Goal: Book appointment/travel/reservation

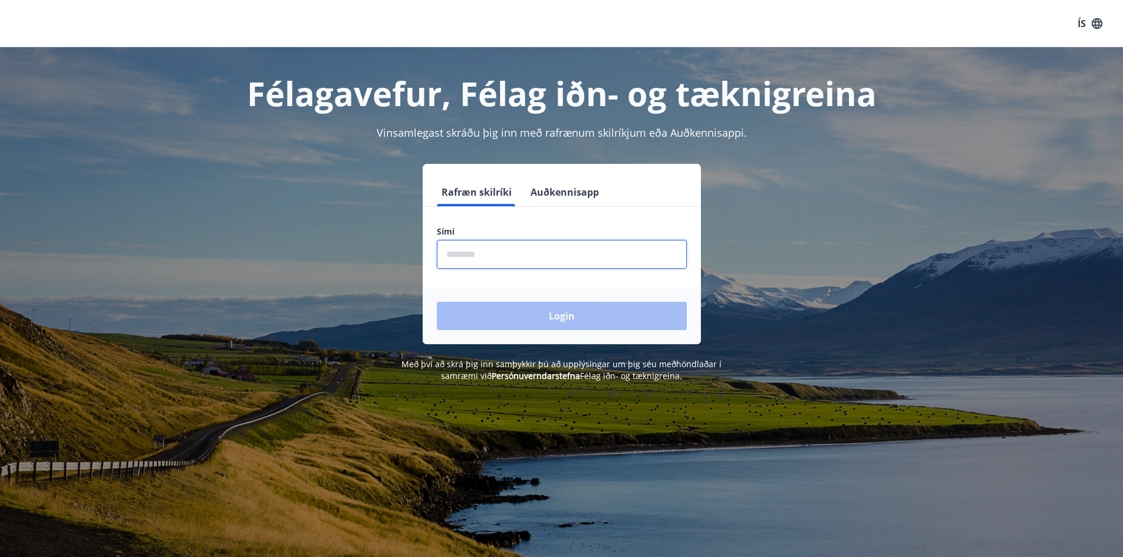
click at [638, 256] on input "phone" at bounding box center [562, 254] width 250 height 29
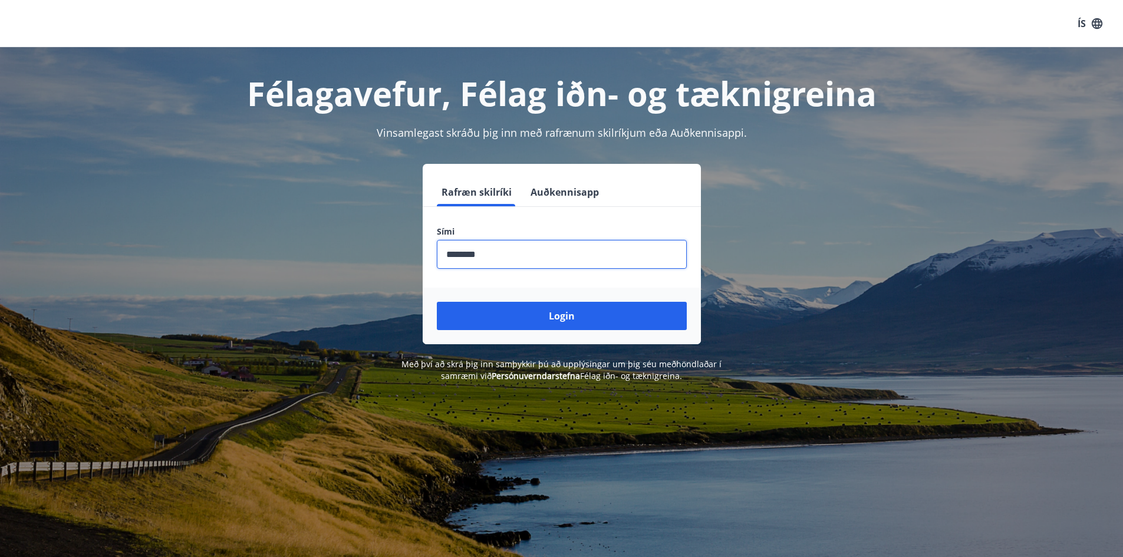
type input "********"
click at [437, 302] on button "Login" at bounding box center [562, 316] width 250 height 28
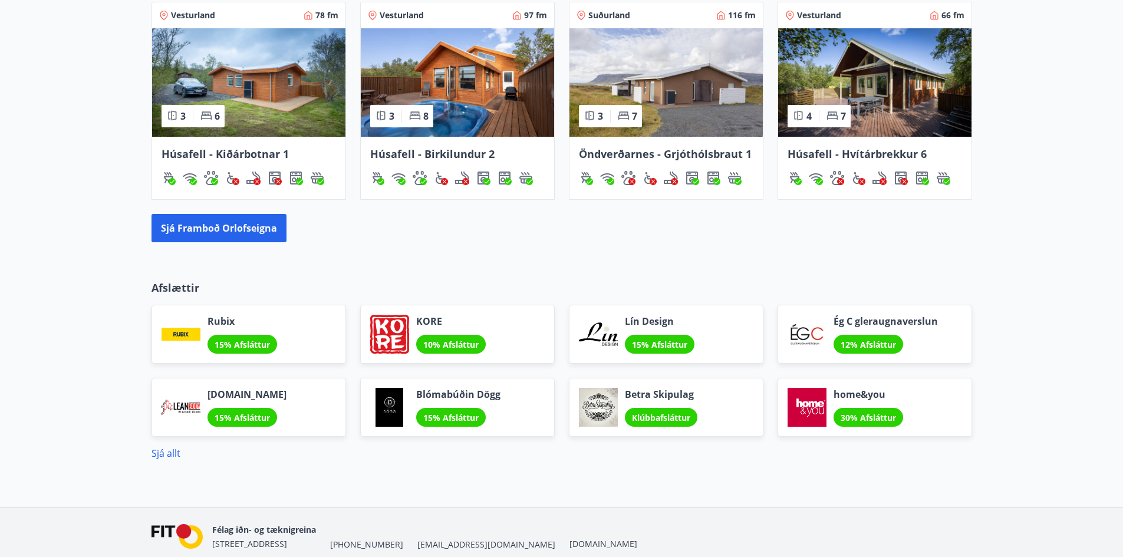
scroll to position [868, 0]
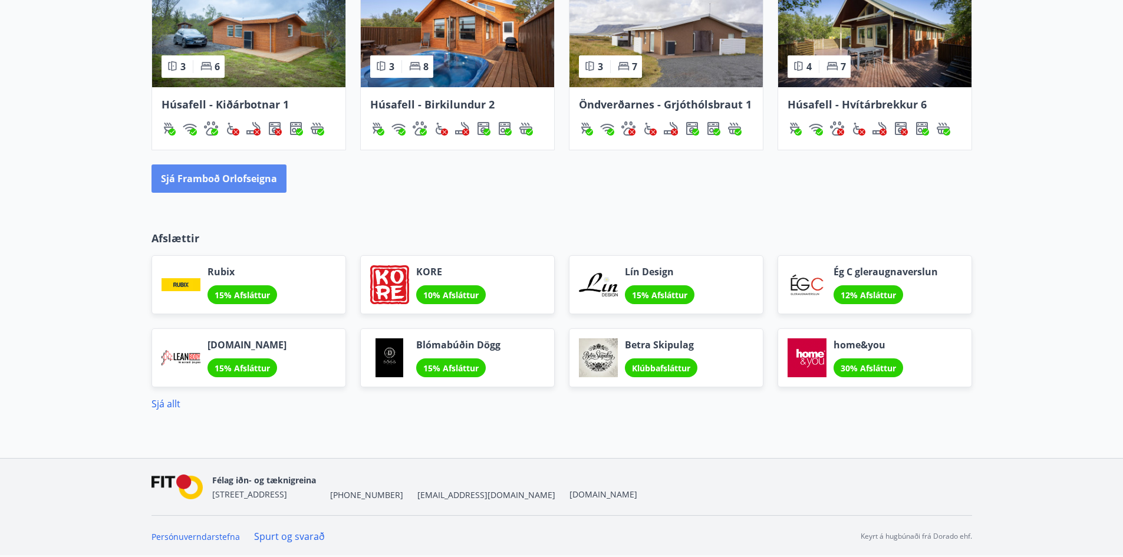
click at [253, 189] on button "Sjá framboð orlofseigna" at bounding box center [218, 178] width 135 height 28
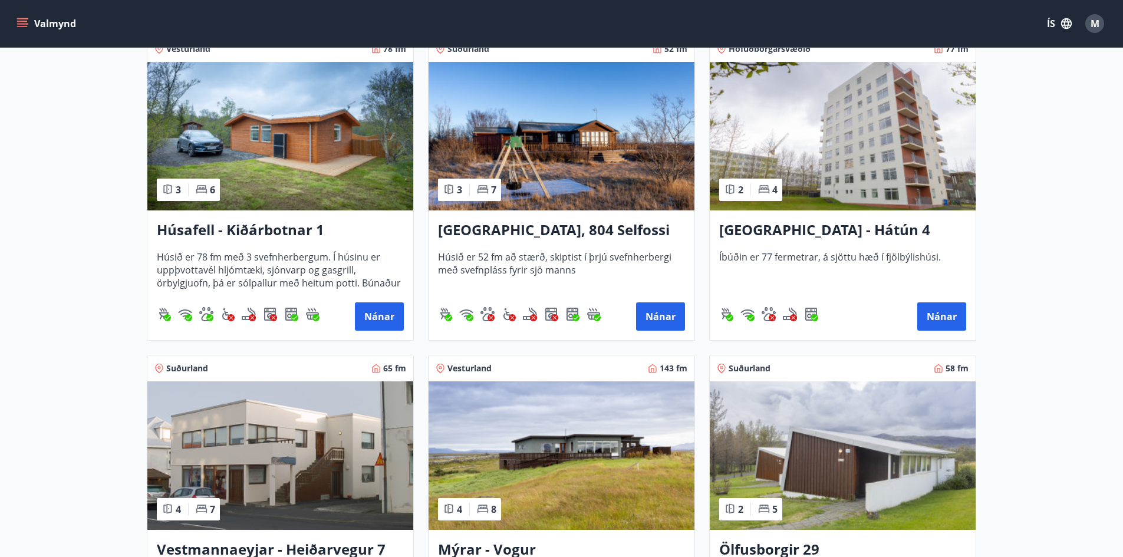
scroll to position [884, 0]
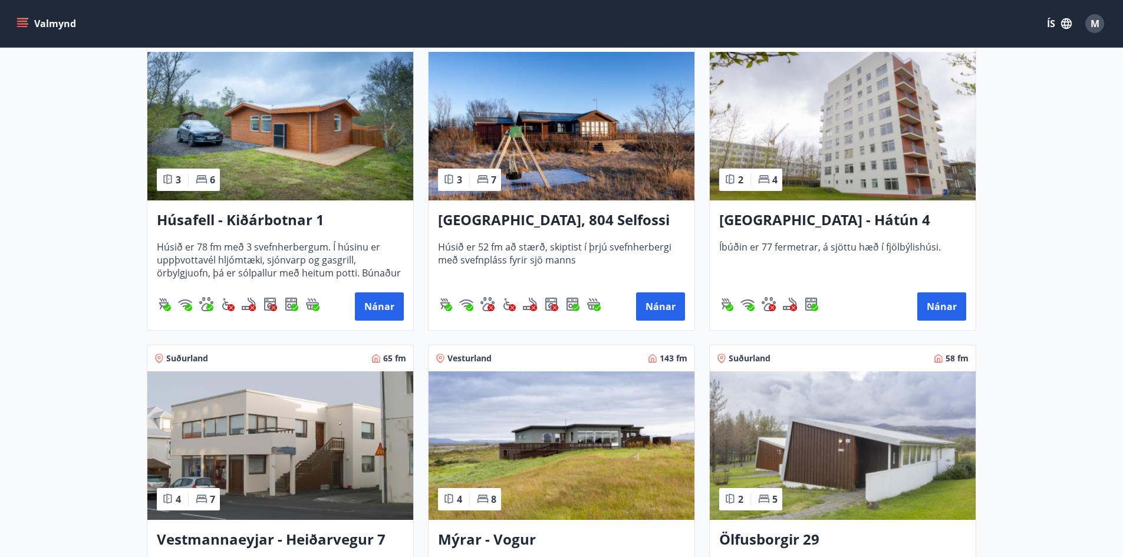
click at [552, 151] on img at bounding box center [561, 126] width 266 height 148
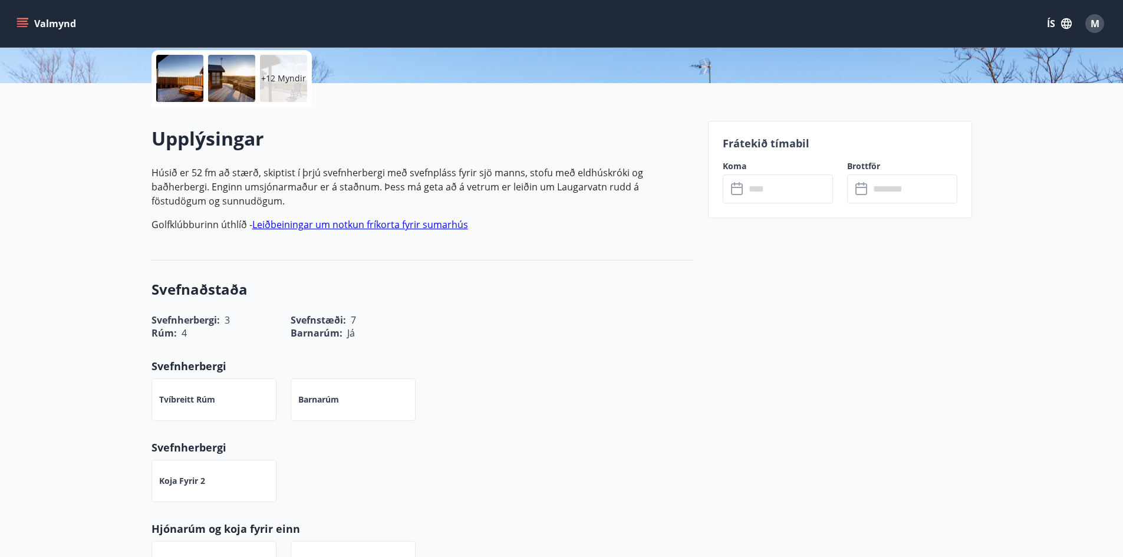
scroll to position [177, 0]
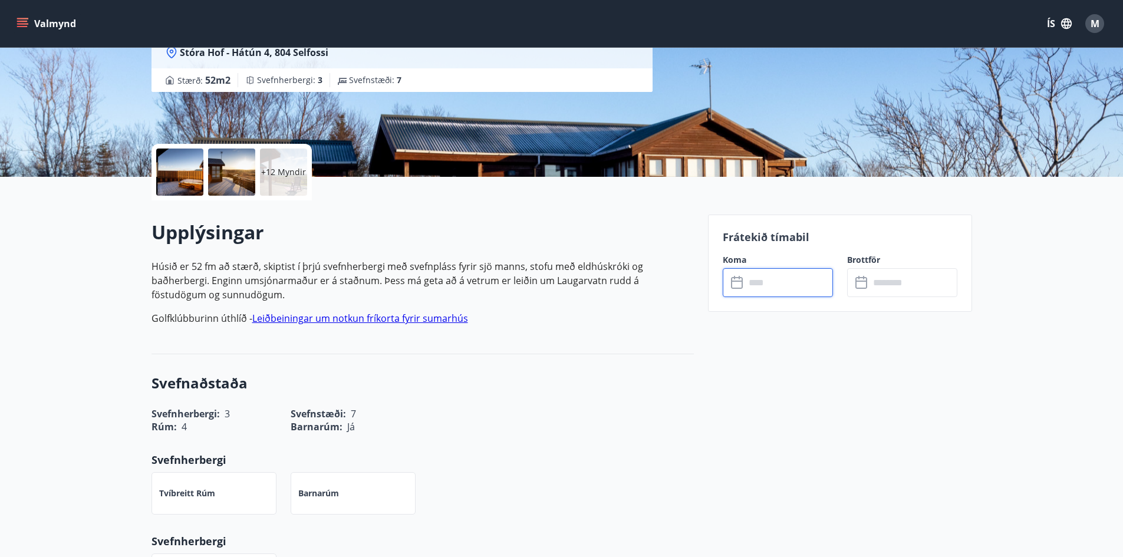
click at [790, 282] on input "text" at bounding box center [789, 282] width 88 height 29
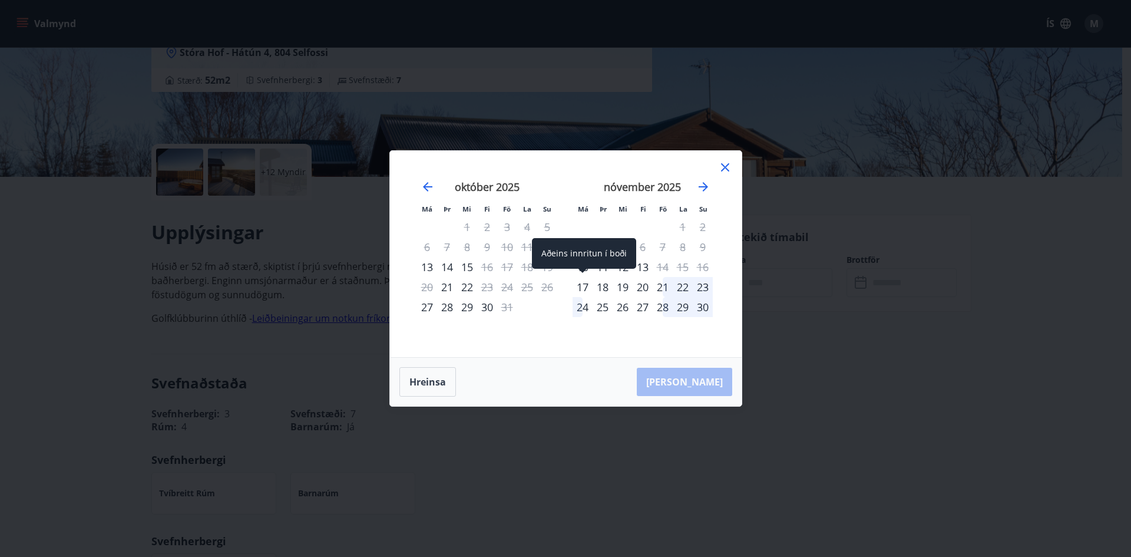
click at [583, 287] on div "17" at bounding box center [583, 287] width 20 height 20
click at [648, 290] on div "20" at bounding box center [643, 287] width 20 height 20
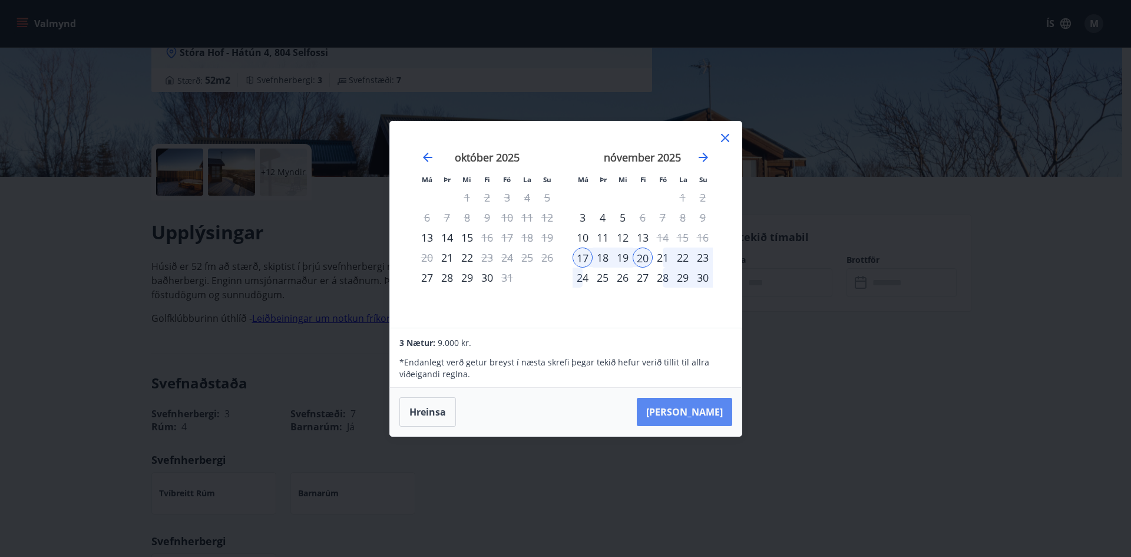
click at [712, 419] on button "Taka Frá" at bounding box center [684, 412] width 95 height 28
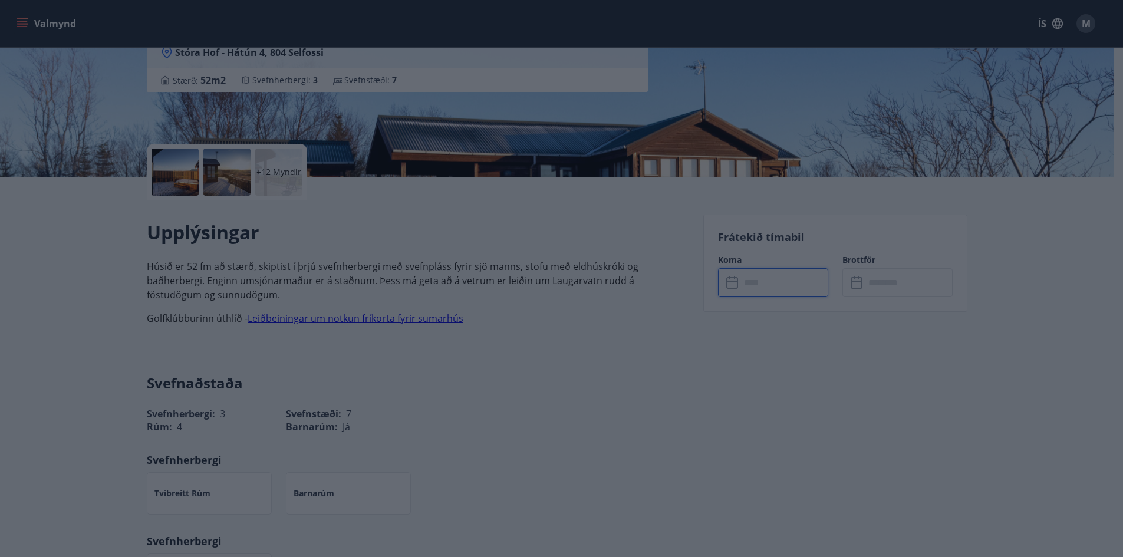
type input "******"
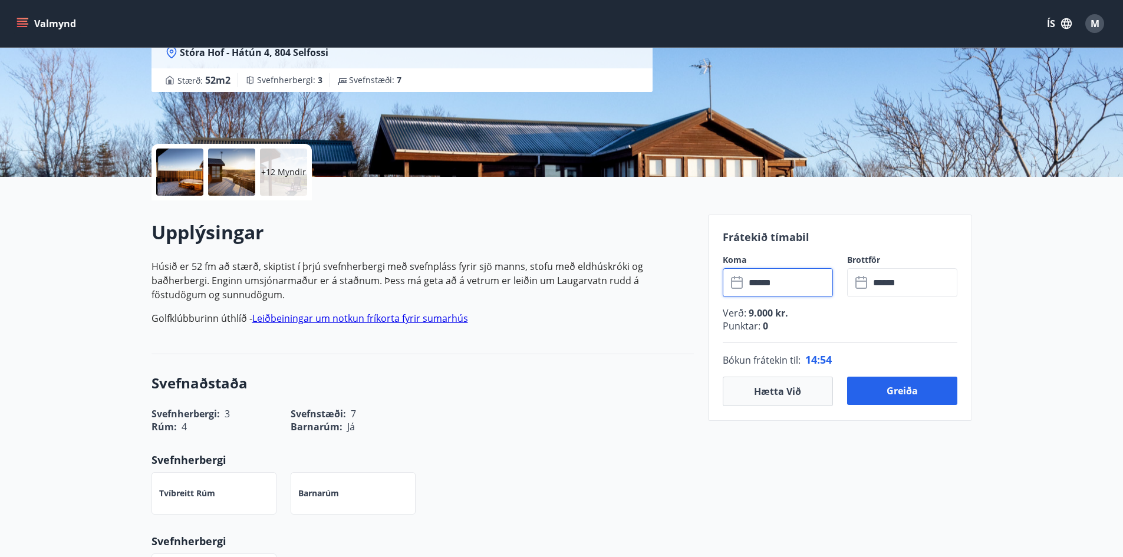
click at [784, 284] on input "******" at bounding box center [789, 282] width 88 height 29
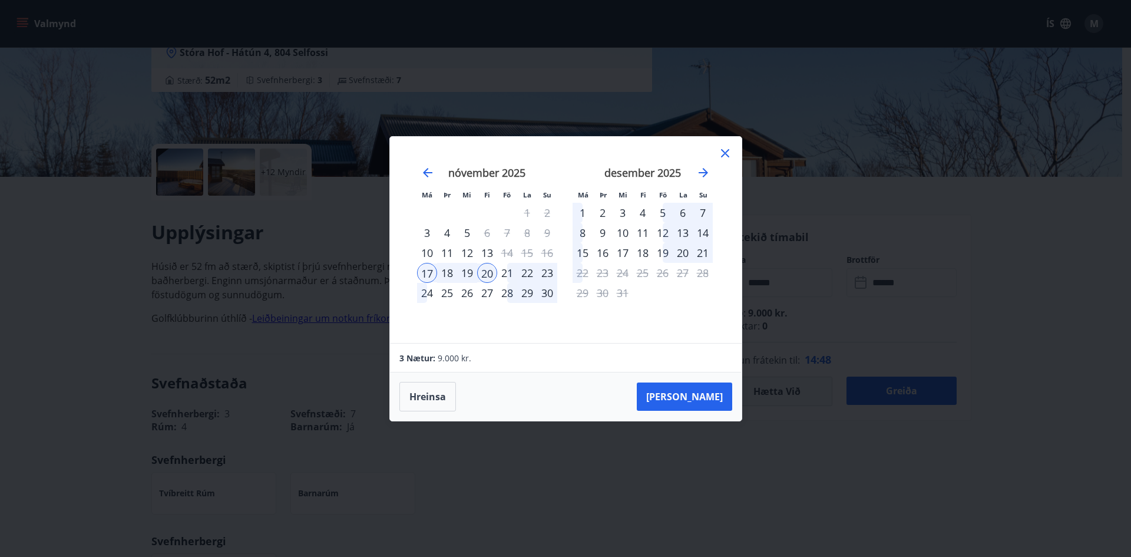
click at [506, 273] on div "21" at bounding box center [507, 273] width 20 height 20
click at [540, 271] on div "23" at bounding box center [547, 273] width 20 height 20
click at [717, 395] on button "Taka Frá" at bounding box center [684, 396] width 95 height 28
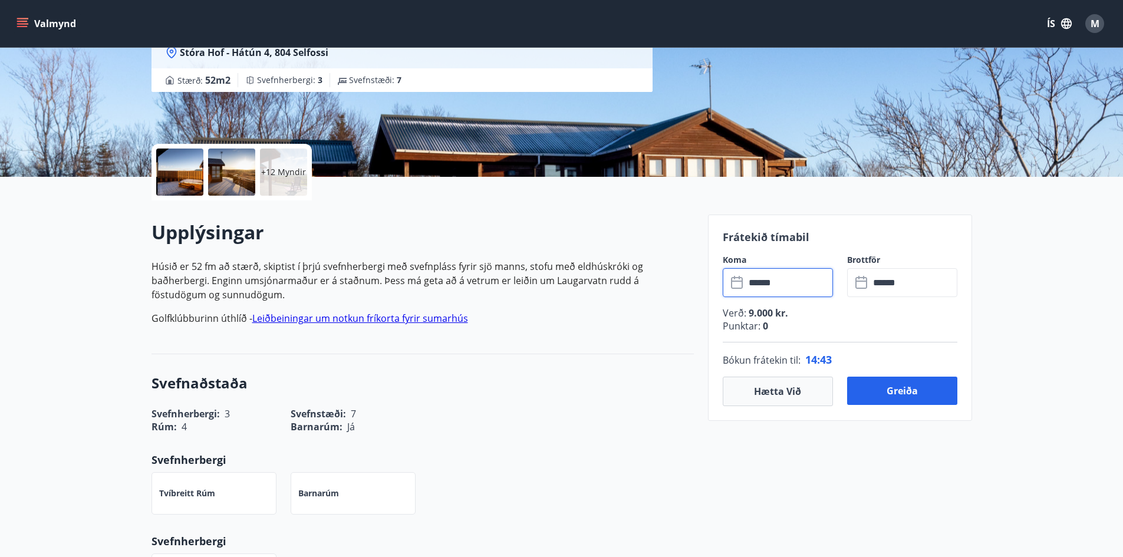
type input "******"
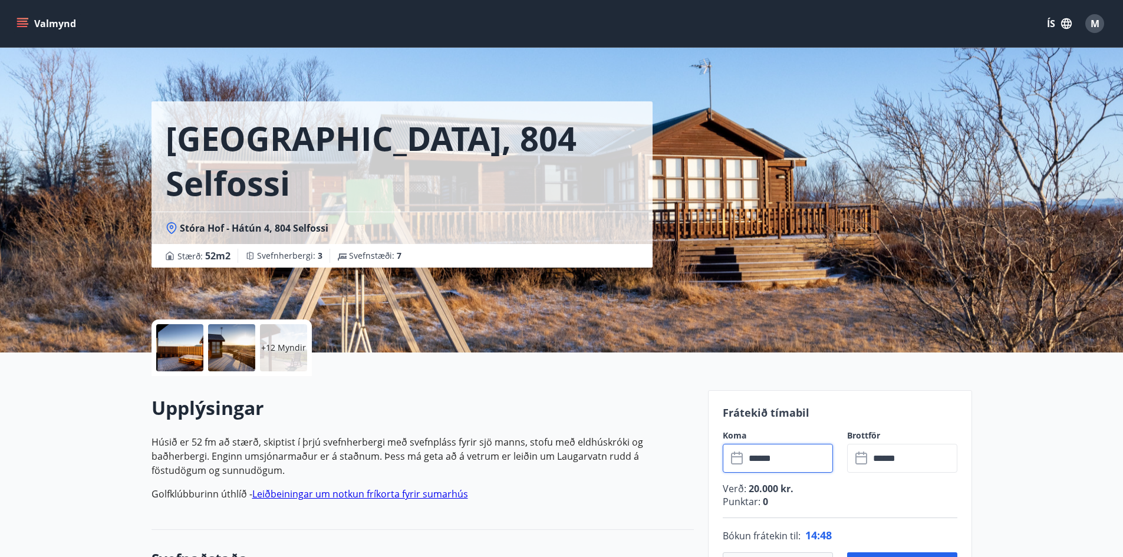
scroll to position [0, 0]
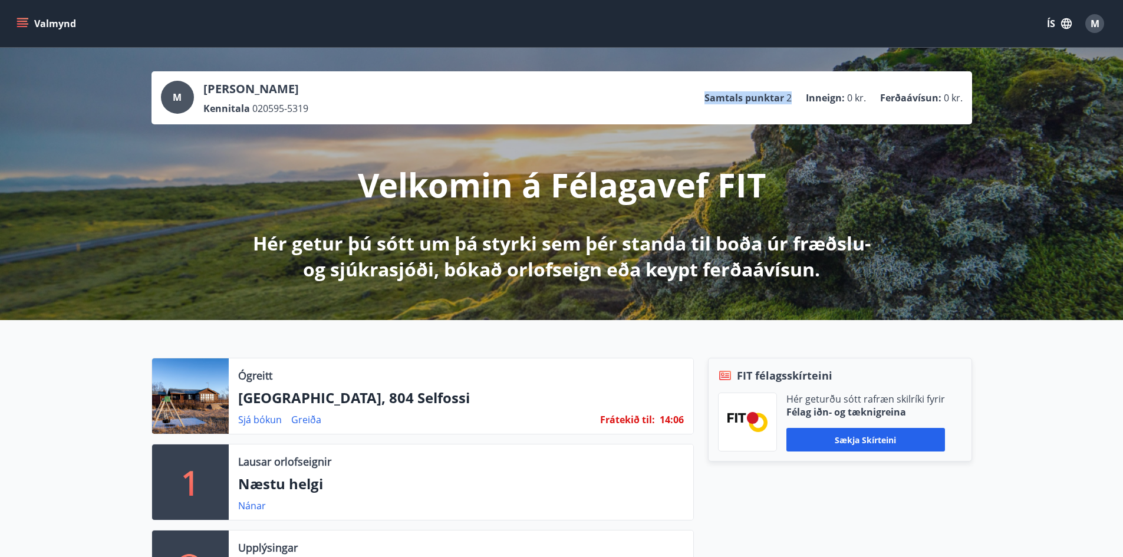
drag, startPoint x: 798, startPoint y: 102, endPoint x: 682, endPoint y: 104, distance: 116.1
click at [682, 104] on div "M [PERSON_NAME] Kennitala 020595-5319 Samtals punktar 2 Inneign : 0 kr. Ferðaáv…" at bounding box center [561, 98] width 801 height 34
copy li "Samtals punktar 2"
click at [847, 108] on ul "Samtals punktar 2 Inneign : 0 kr. Ferðaávísun : 0 kr." at bounding box center [833, 98] width 258 height 22
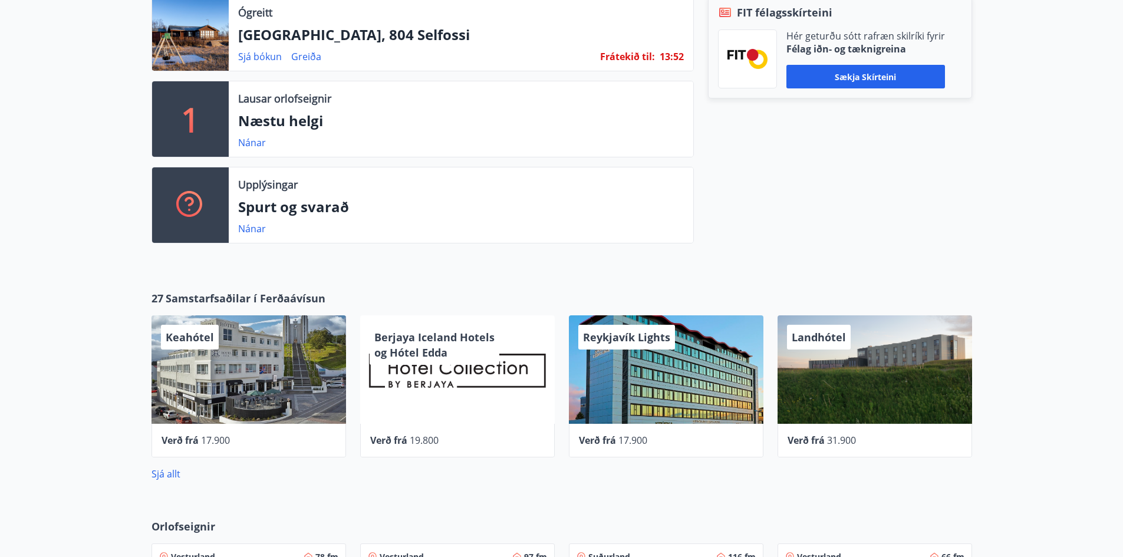
scroll to position [236, 0]
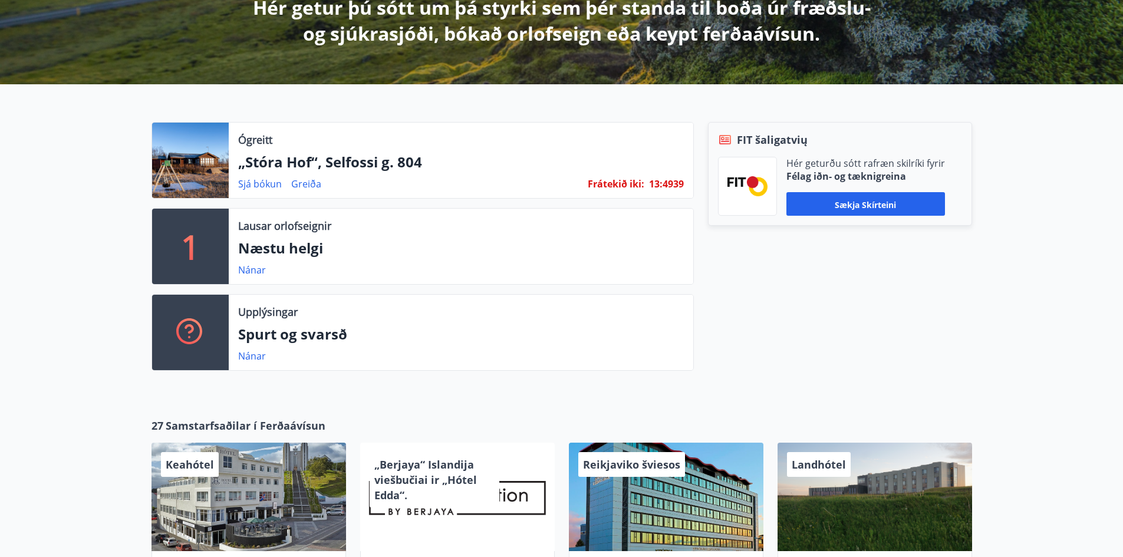
click at [212, 170] on div at bounding box center [190, 160] width 77 height 75
click at [203, 157] on div at bounding box center [190, 160] width 77 height 75
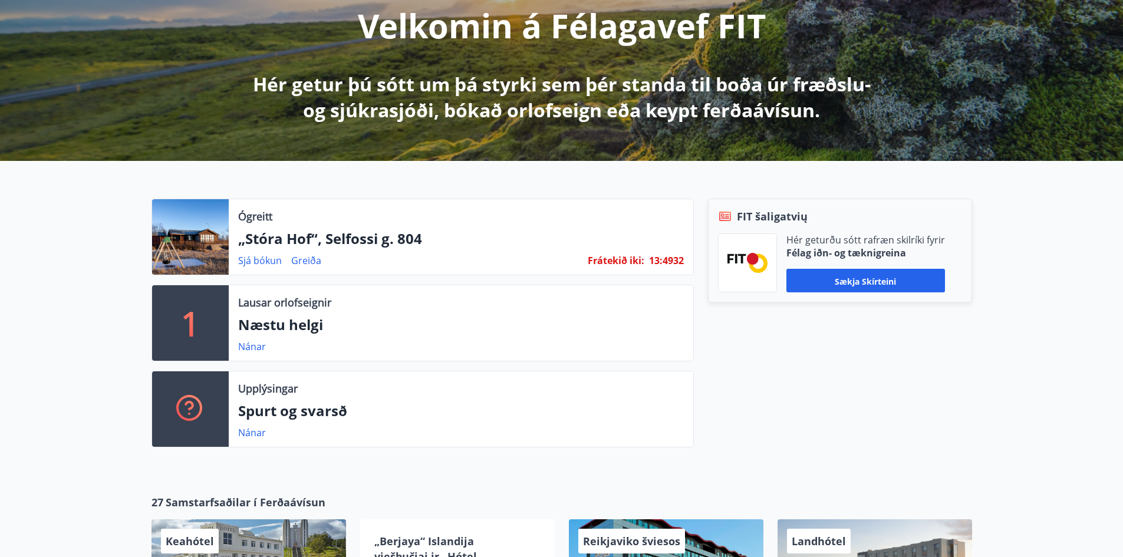
scroll to position [130, 0]
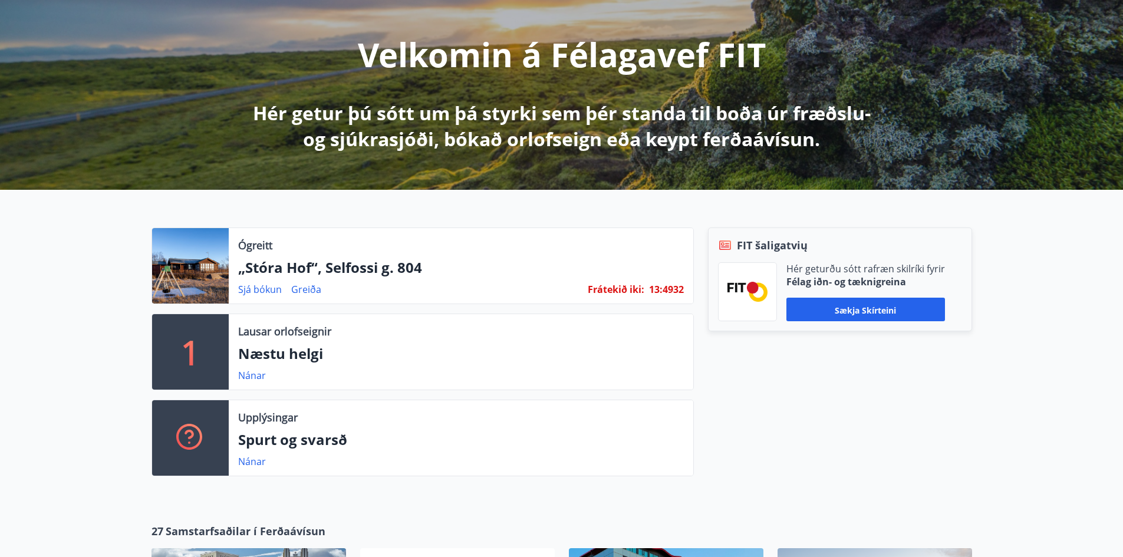
click at [220, 263] on div at bounding box center [190, 265] width 77 height 75
drag, startPoint x: 397, startPoint y: 290, endPoint x: 236, endPoint y: 291, distance: 160.3
click at [236, 291] on div "Ógreitt „Stóra Hof“, Selfossi g. 804 Sjá [PERSON_NAME] Frátekið iki : 13:49 ​ 27" at bounding box center [461, 265] width 464 height 75
copy div "Sjá [PERSON_NAME]"
click at [434, 367] on div "Lausar orlofseignir Næstu helgi Nánar" at bounding box center [461, 351] width 464 height 75
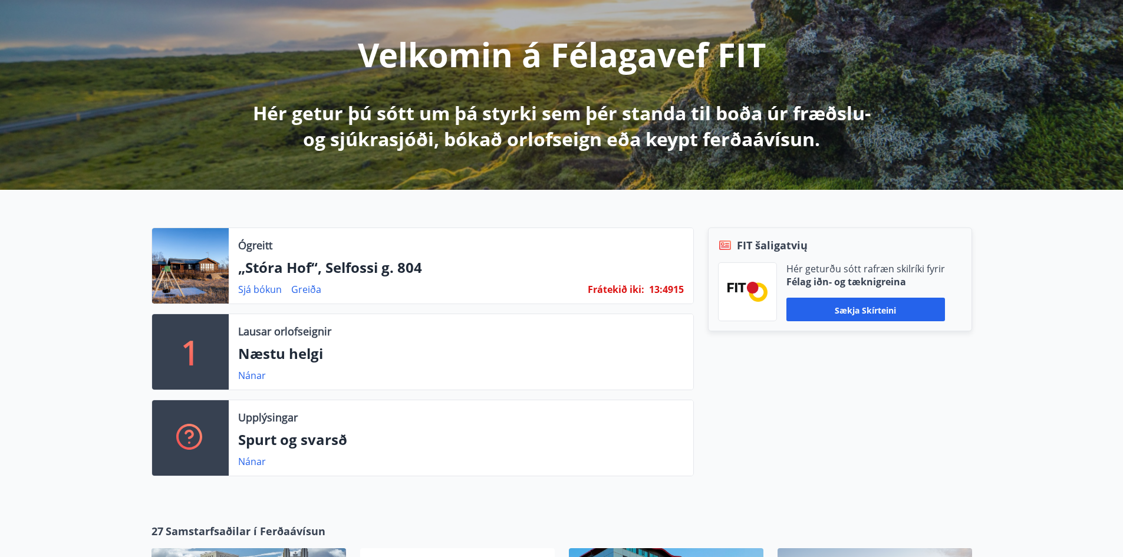
drag, startPoint x: 220, startPoint y: 246, endPoint x: 209, endPoint y: 246, distance: 10.6
click at [209, 246] on div at bounding box center [190, 265] width 77 height 75
click at [210, 247] on div at bounding box center [190, 265] width 77 height 75
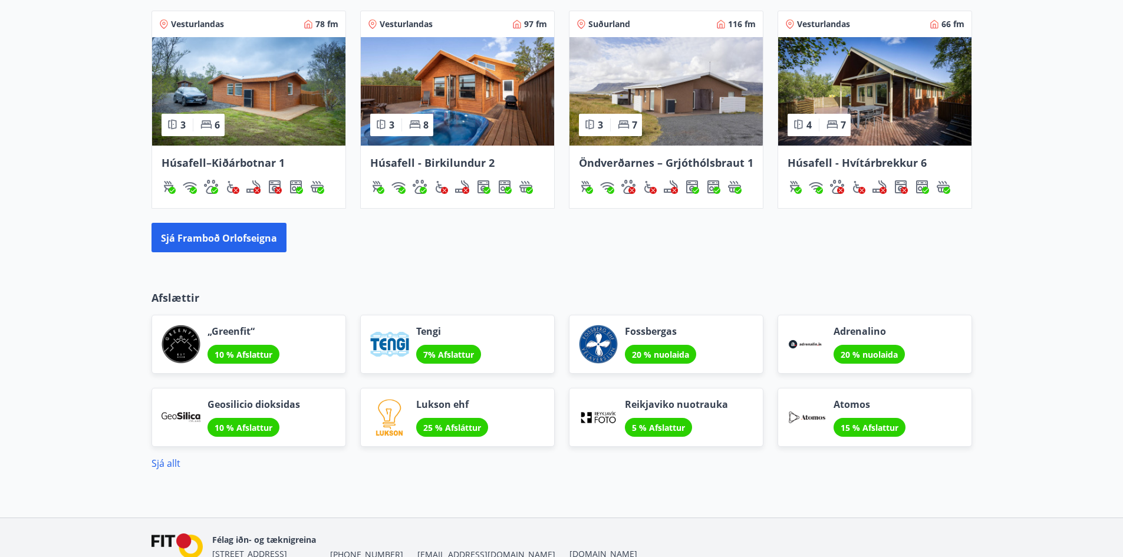
scroll to position [955, 0]
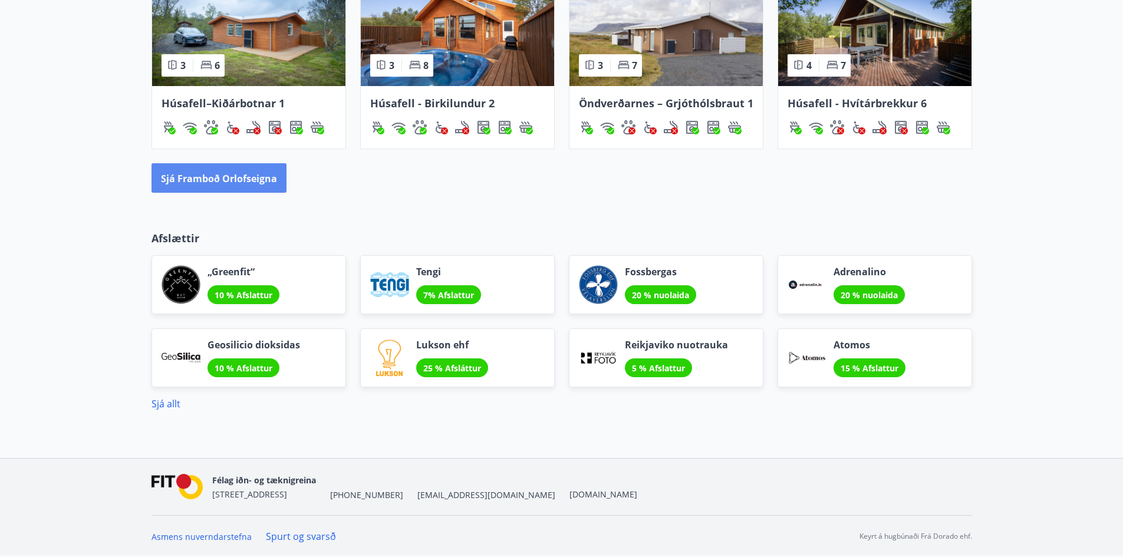
click at [265, 179] on font "Sjá framboð orlofseigna" at bounding box center [219, 178] width 116 height 13
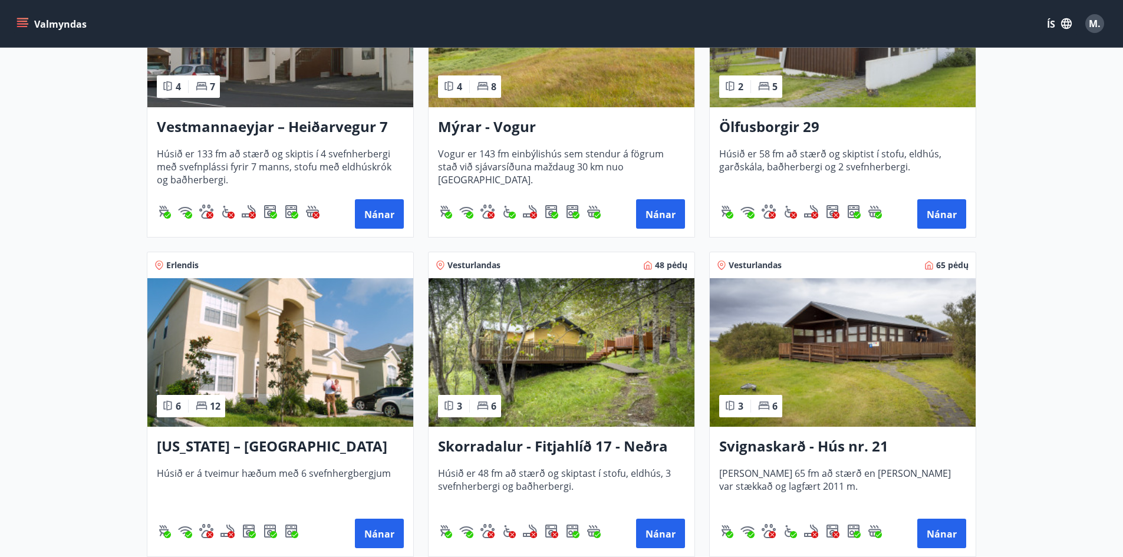
scroll to position [1355, 0]
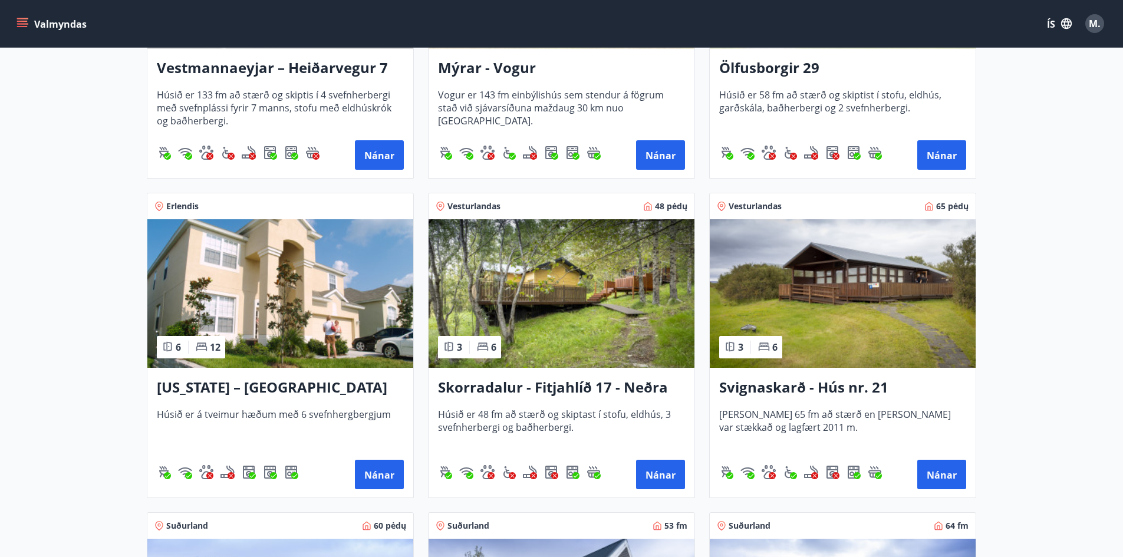
click at [295, 265] on img at bounding box center [280, 293] width 266 height 148
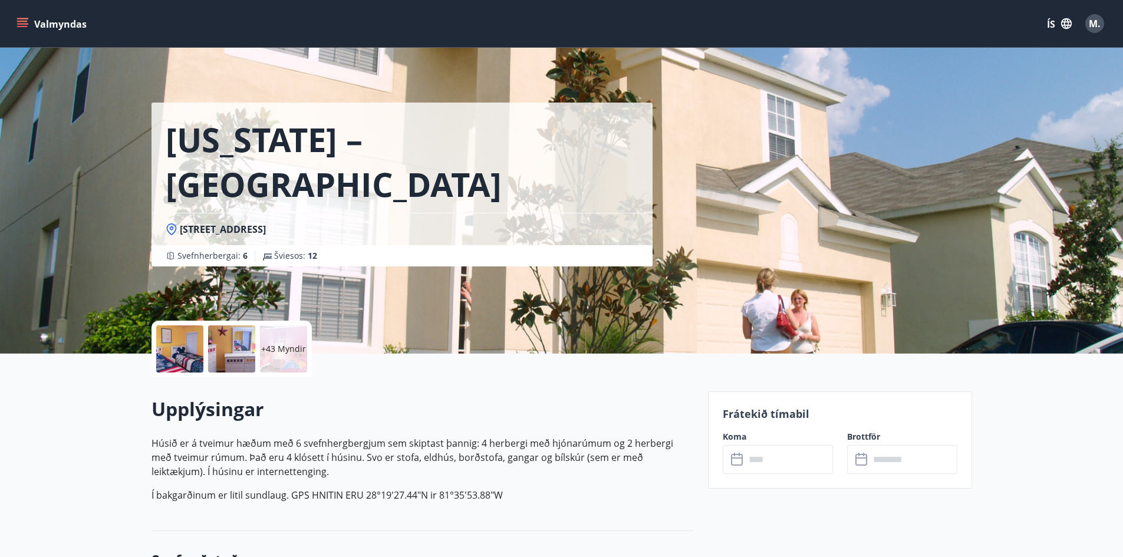
click at [292, 351] on font "+43 Myndir" at bounding box center [283, 348] width 45 height 11
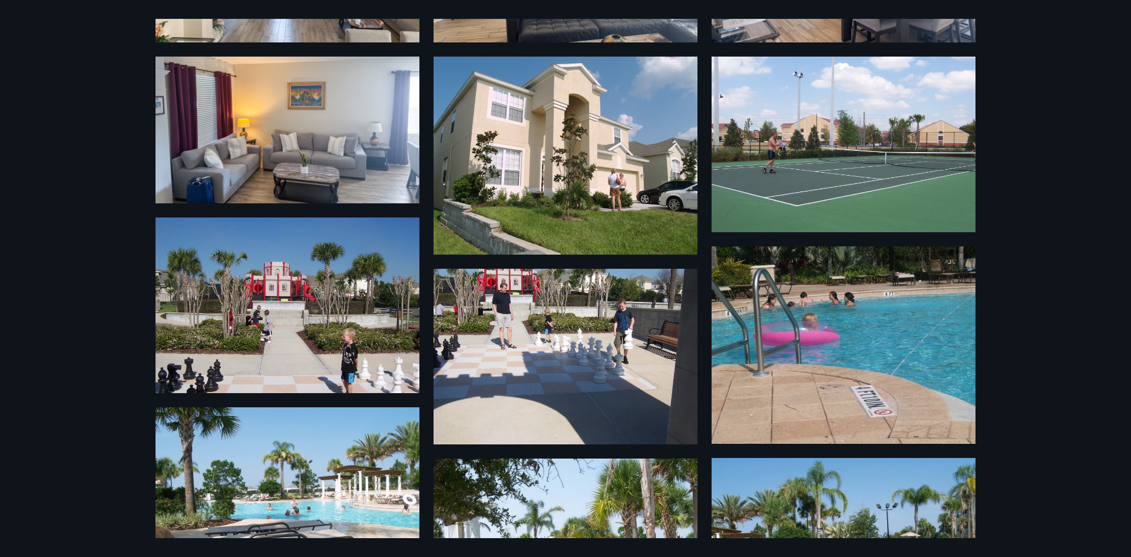
scroll to position [1473, 0]
